Goal: Task Accomplishment & Management: Manage account settings

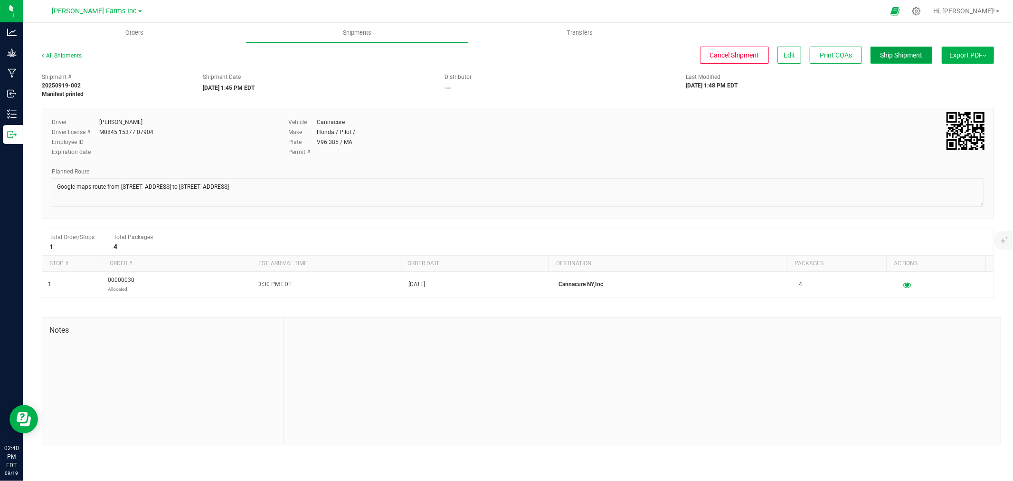
click at [505, 57] on span "Ship Shipment" at bounding box center [902, 55] width 42 height 8
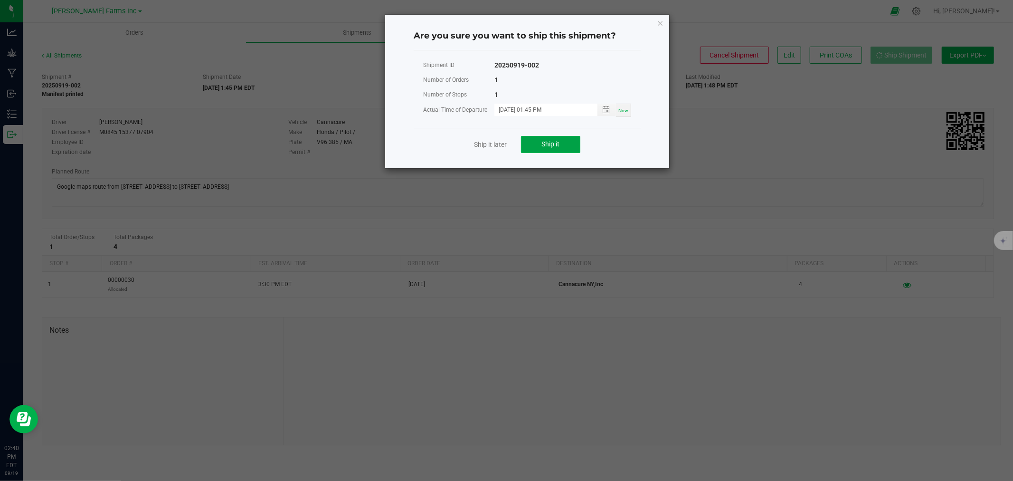
click at [505, 150] on button "Ship it" at bounding box center [550, 144] width 59 height 17
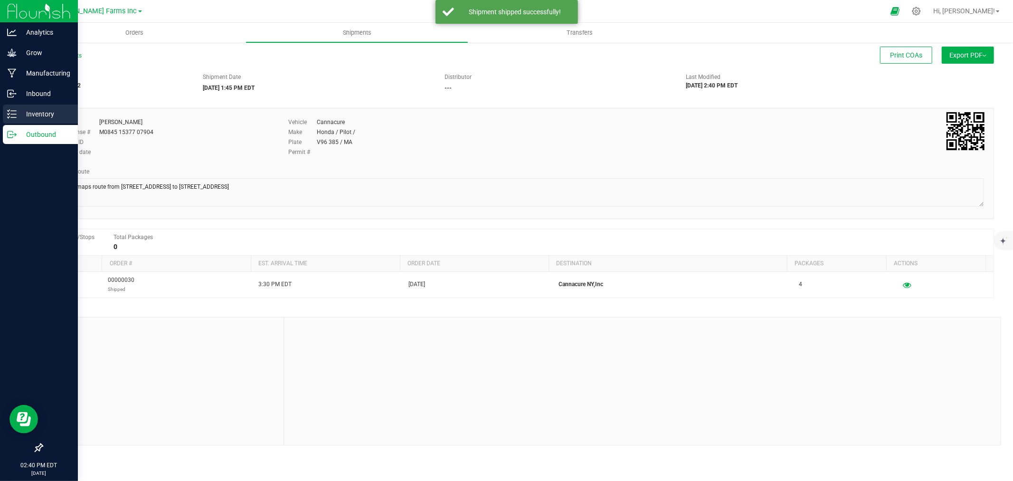
click at [36, 116] on p "Inventory" at bounding box center [45, 113] width 57 height 11
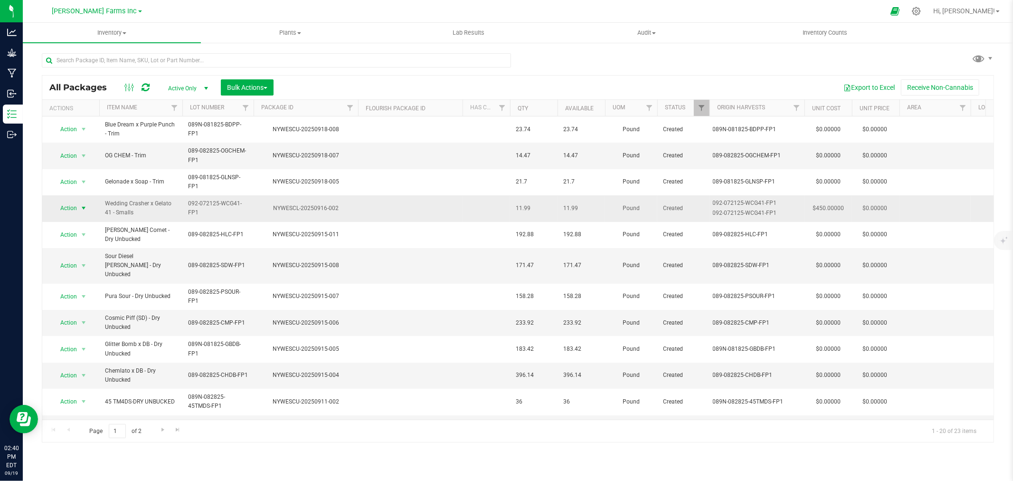
click at [80, 211] on span "select" at bounding box center [84, 208] width 8 height 8
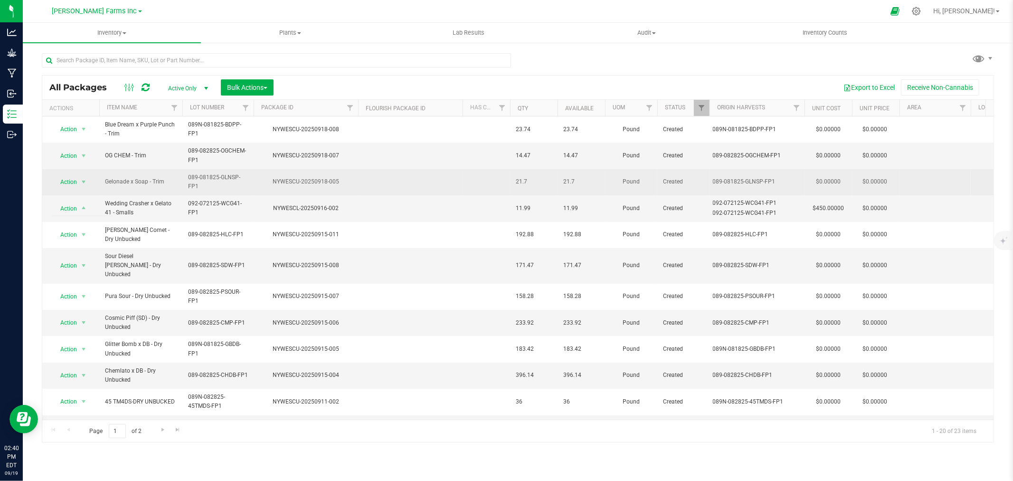
click at [372, 183] on td at bounding box center [410, 182] width 105 height 26
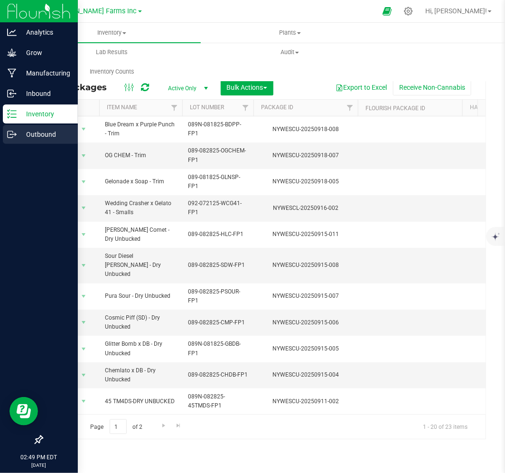
click at [40, 133] on p "Outbound" at bounding box center [45, 134] width 57 height 11
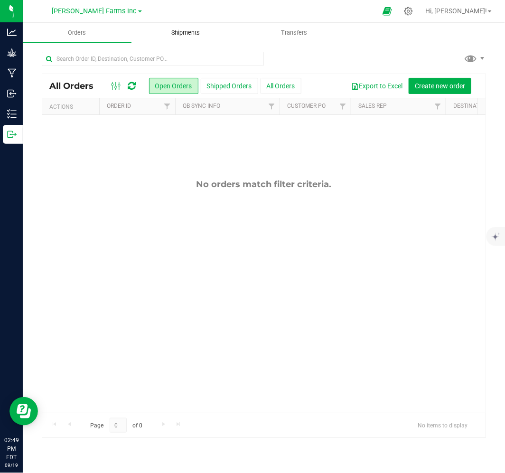
click at [189, 34] on span "Shipments" at bounding box center [186, 33] width 54 height 9
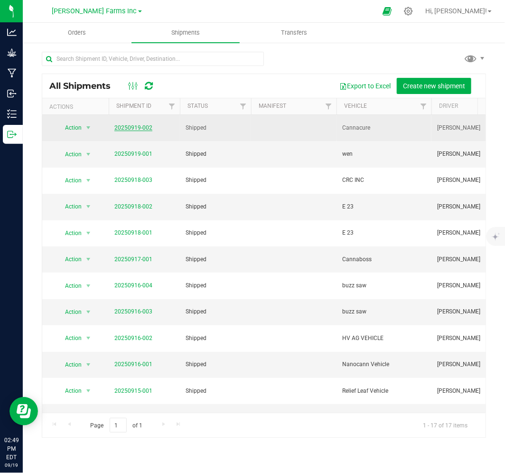
click at [138, 127] on link "20250919-002" at bounding box center [133, 127] width 38 height 7
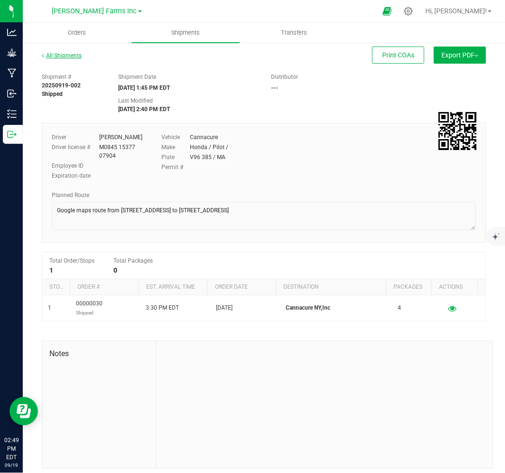
click at [50, 55] on link "All Shipments" at bounding box center [62, 55] width 40 height 7
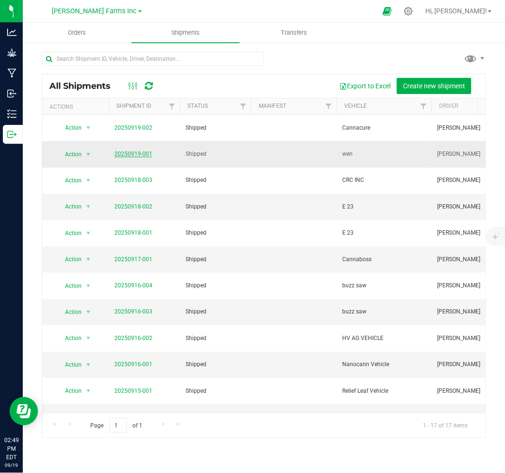
click at [136, 151] on link "20250919-001" at bounding box center [133, 154] width 38 height 7
click at [82, 34] on span "Orders" at bounding box center [77, 33] width 44 height 9
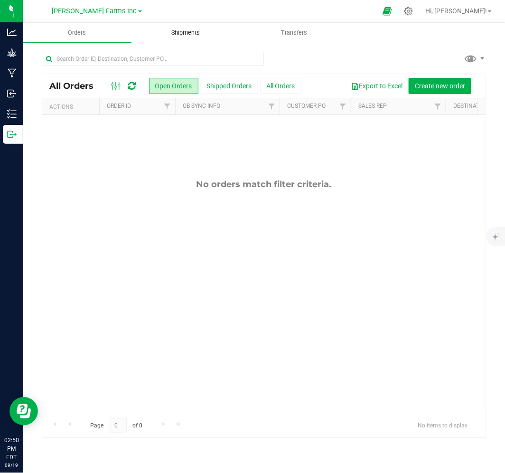
click at [195, 35] on span "Shipments" at bounding box center [186, 33] width 54 height 9
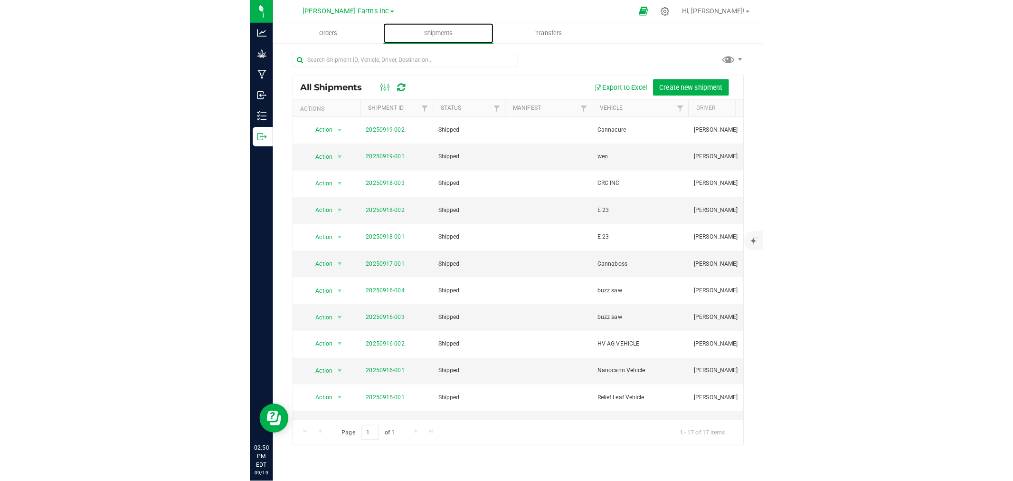
scroll to position [83, 0]
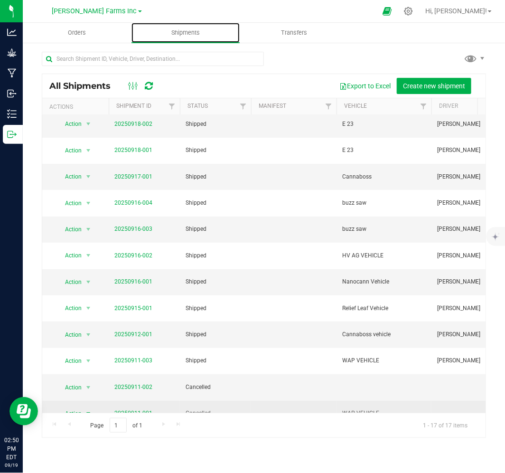
click at [132, 23] on link "Shipments" at bounding box center [186, 33] width 109 height 20
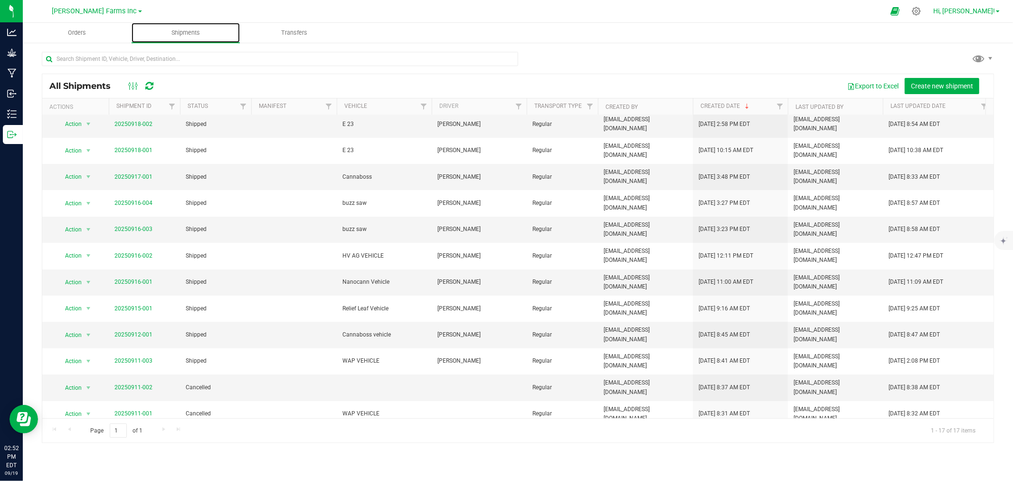
scroll to position [78, 0]
